Goal: Feedback & Contribution: Submit feedback/report problem

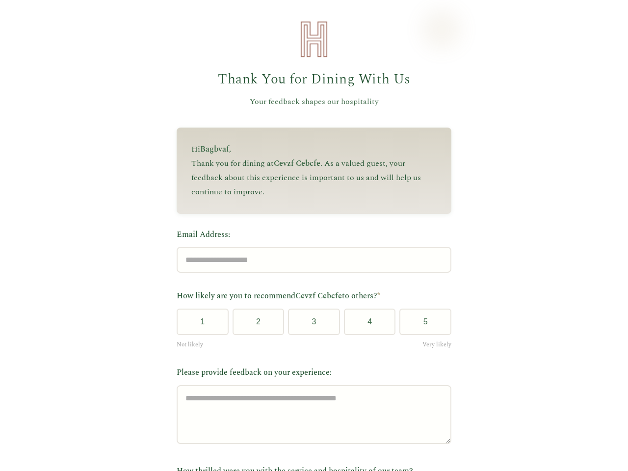
click at [310, 236] on label "Email Address:" at bounding box center [314, 235] width 275 height 13
click at [310, 247] on input "Email Address:" at bounding box center [314, 260] width 275 height 26
click at [310, 236] on label "Email Address:" at bounding box center [314, 235] width 275 height 13
click at [310, 247] on input "Email Address:" at bounding box center [314, 260] width 275 height 26
click at [199, 325] on button "1" at bounding box center [203, 322] width 52 height 26
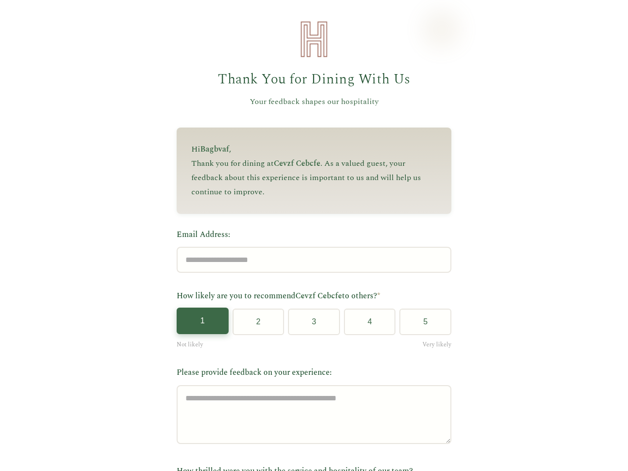
click at [254, 325] on button "2" at bounding box center [259, 322] width 52 height 26
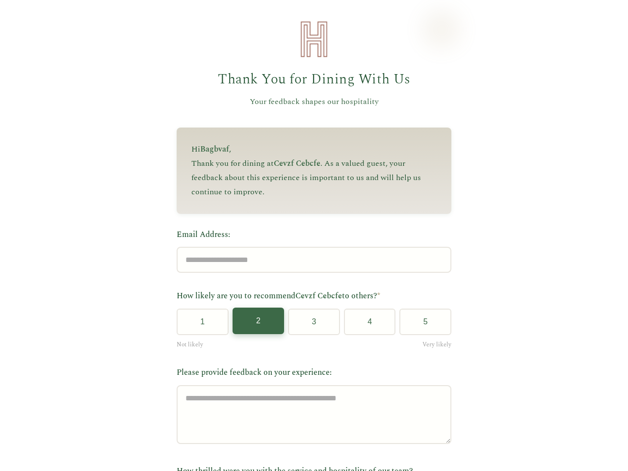
click at [310, 325] on button "3" at bounding box center [314, 322] width 52 height 26
click at [366, 325] on button "4" at bounding box center [370, 322] width 52 height 26
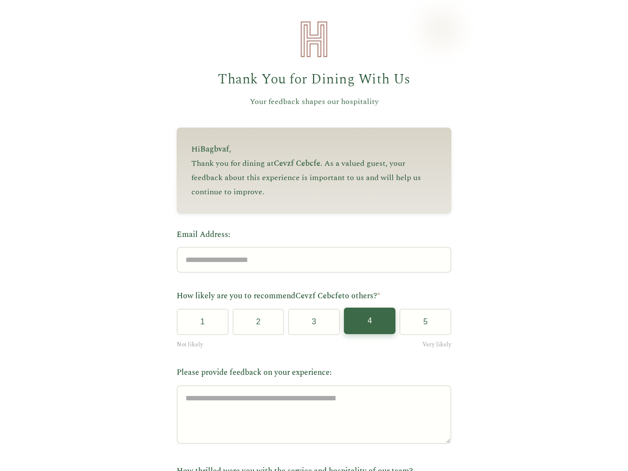
click at [421, 325] on button "5" at bounding box center [425, 322] width 52 height 26
